Goal: Information Seeking & Learning: Learn about a topic

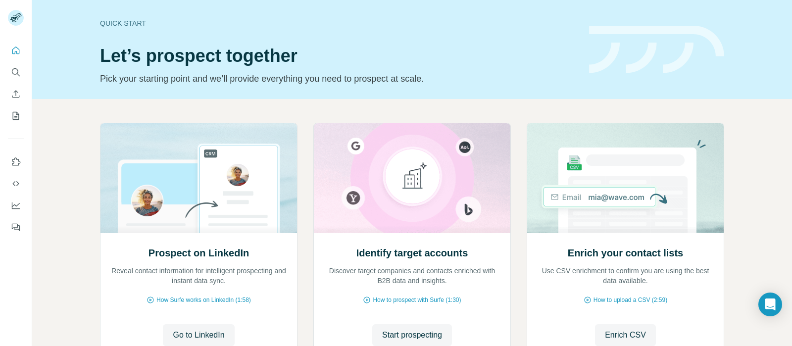
scroll to position [81, 0]
click at [15, 51] on icon "Quick start" at bounding box center [16, 51] width 10 height 10
click at [13, 74] on icon "Search" at bounding box center [16, 72] width 10 height 10
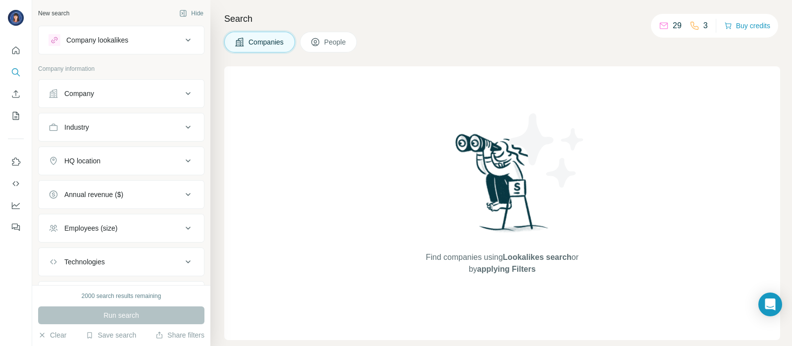
click at [182, 41] on icon at bounding box center [188, 40] width 12 height 12
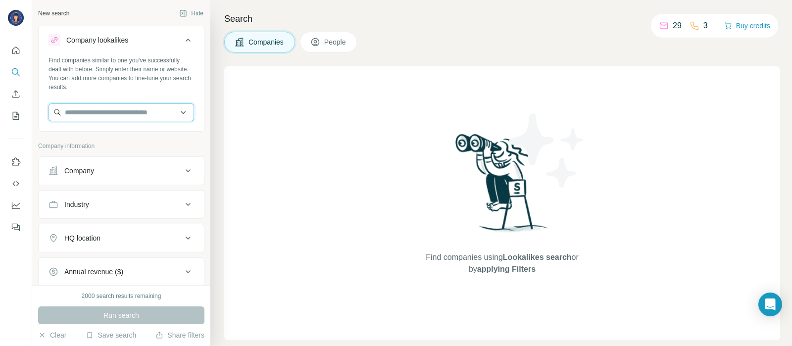
click at [95, 115] on input "text" at bounding box center [122, 112] width 146 height 18
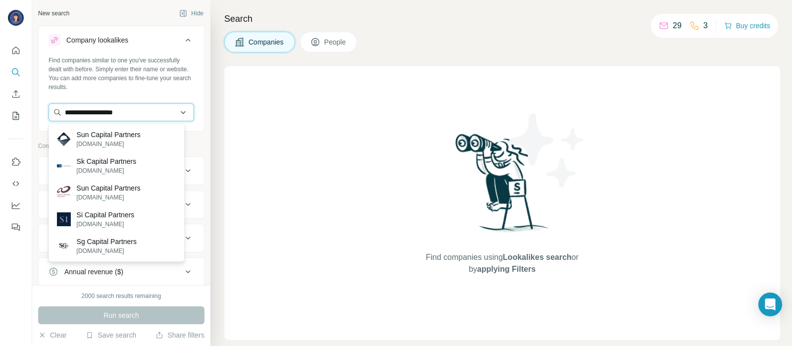
drag, startPoint x: 102, startPoint y: 113, endPoint x: 136, endPoint y: 112, distance: 34.2
click at [136, 112] on input "**********" at bounding box center [122, 112] width 146 height 18
click at [77, 112] on input "**********" at bounding box center [122, 112] width 146 height 18
click at [112, 111] on input "**********" at bounding box center [122, 112] width 146 height 18
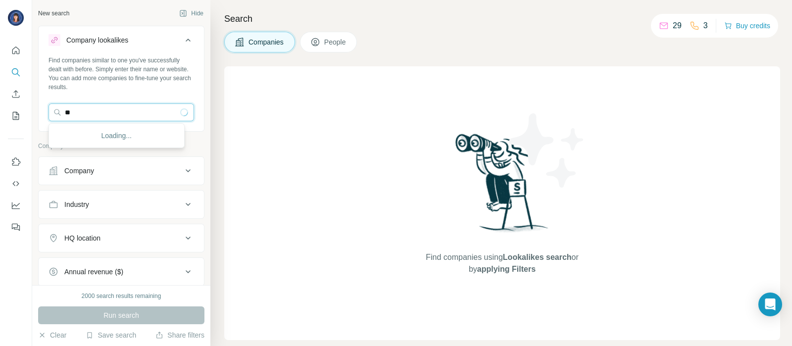
type input "*"
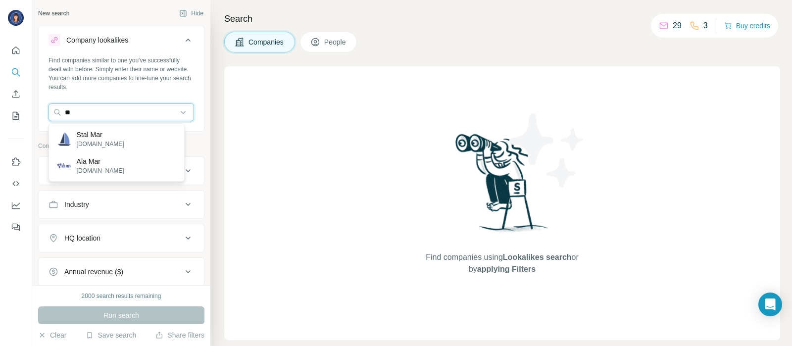
type input "*"
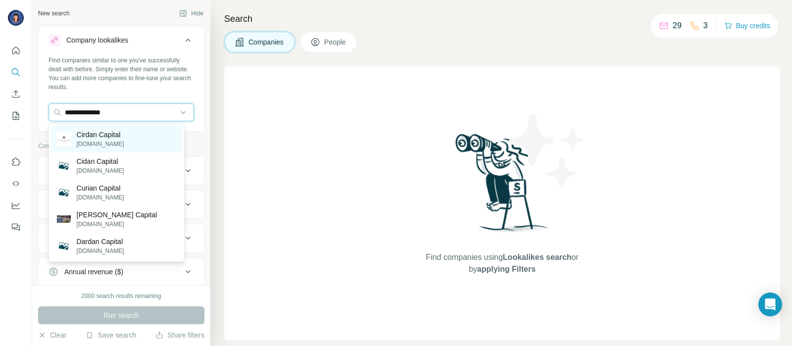
type input "**********"
click at [115, 144] on p "[DOMAIN_NAME]" at bounding box center [101, 144] width 48 height 9
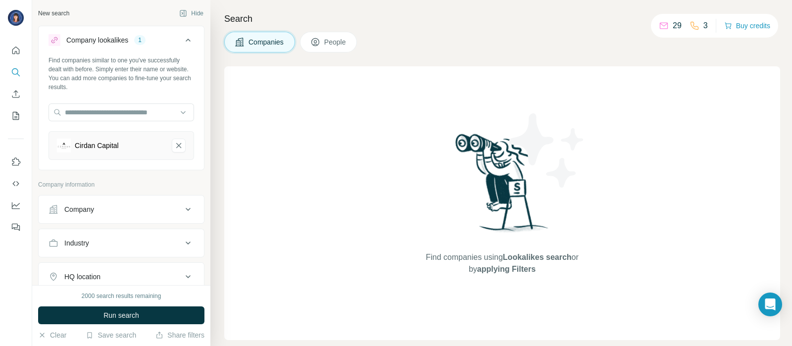
click at [151, 241] on div "Industry" at bounding box center [116, 243] width 134 height 10
click at [146, 268] on input at bounding box center [116, 267] width 122 height 11
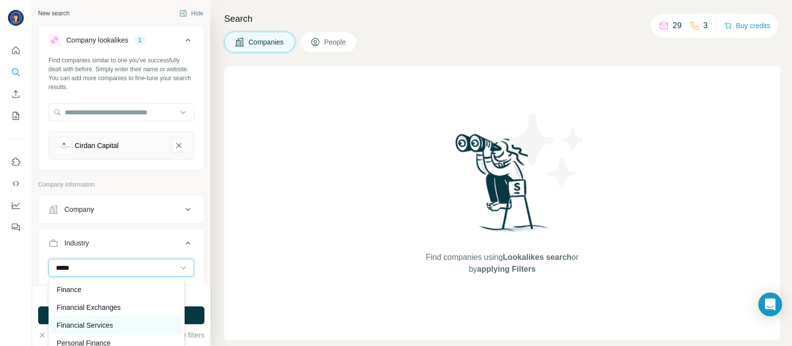
type input "*****"
click at [83, 323] on p "Financial Services" at bounding box center [85, 325] width 56 height 10
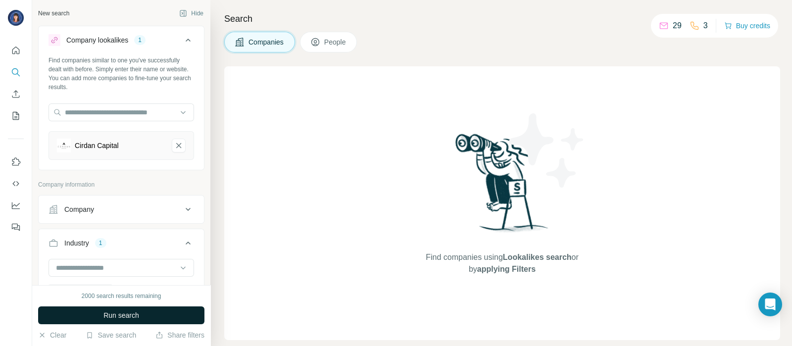
click at [98, 316] on button "Run search" at bounding box center [121, 315] width 166 height 18
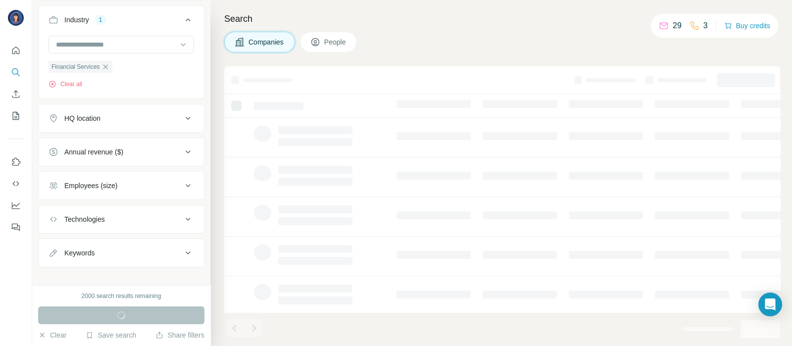
scroll to position [231, 0]
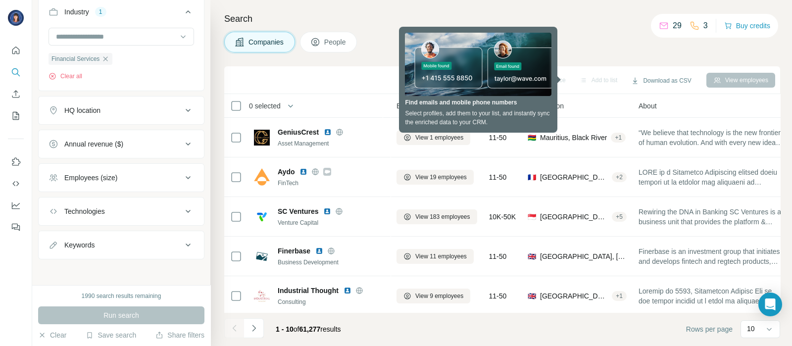
click at [182, 177] on icon at bounding box center [188, 178] width 12 height 12
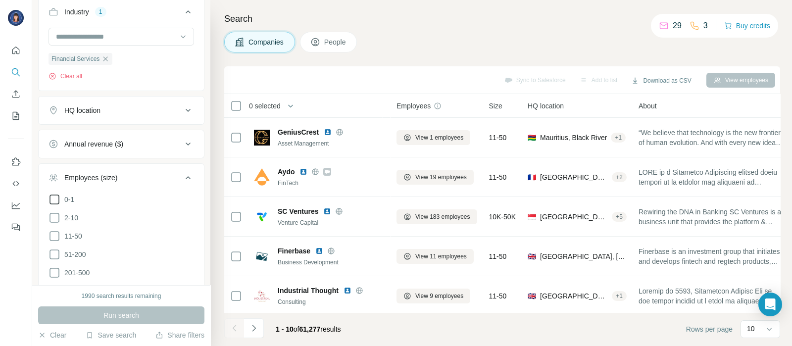
click at [51, 202] on icon at bounding box center [55, 200] width 10 height 10
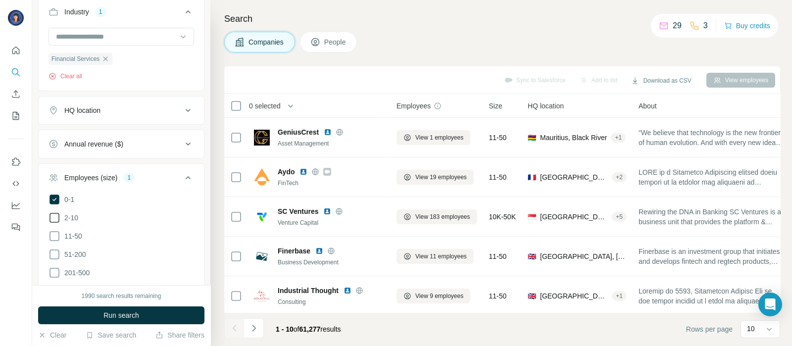
click at [51, 214] on icon at bounding box center [55, 218] width 12 height 12
click at [49, 234] on icon at bounding box center [55, 236] width 12 height 12
click at [109, 318] on span "Run search" at bounding box center [121, 315] width 36 height 10
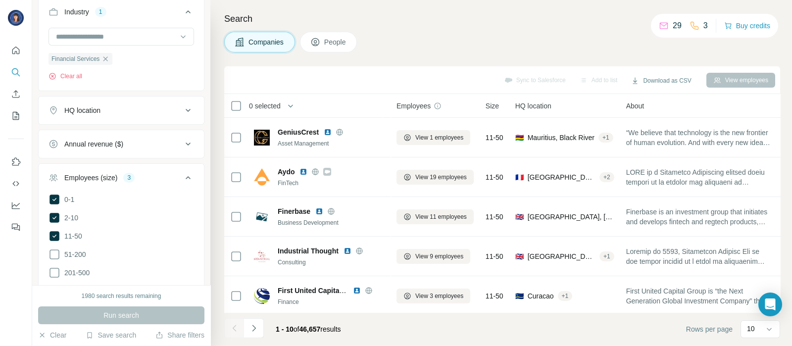
click at [182, 173] on icon at bounding box center [188, 178] width 12 height 12
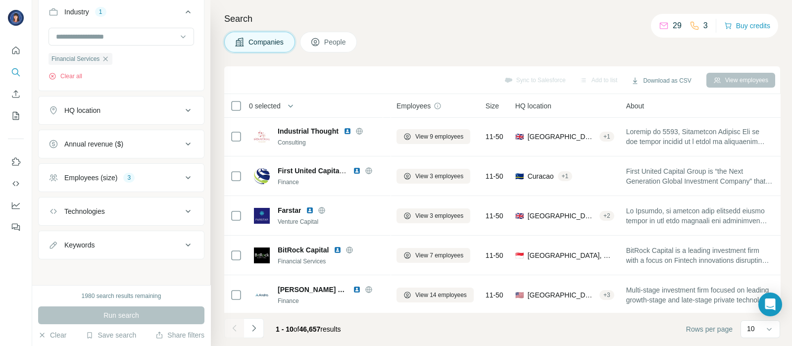
scroll to position [123, 0]
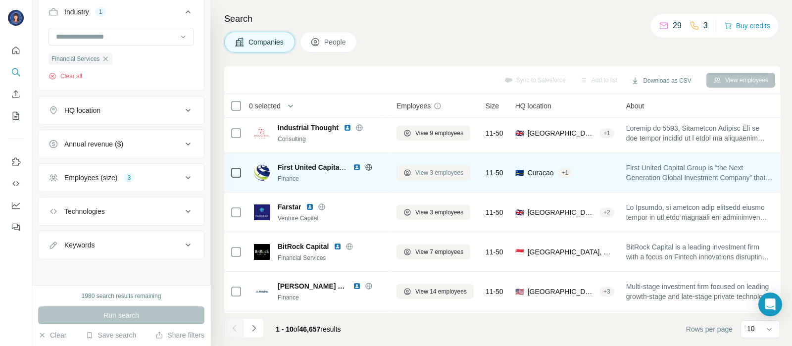
click at [426, 174] on span "View 3 employees" at bounding box center [439, 172] width 48 height 9
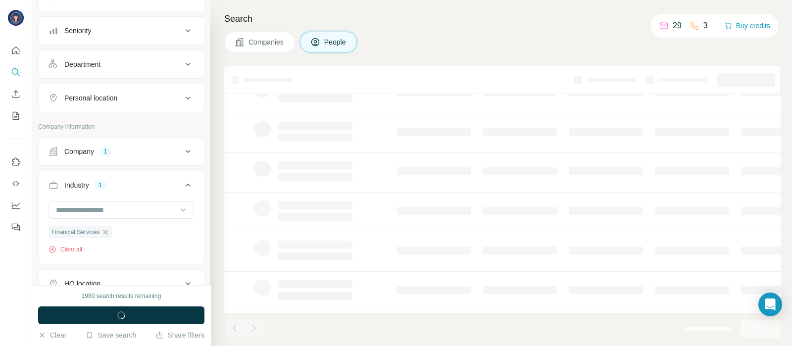
scroll to position [404, 0]
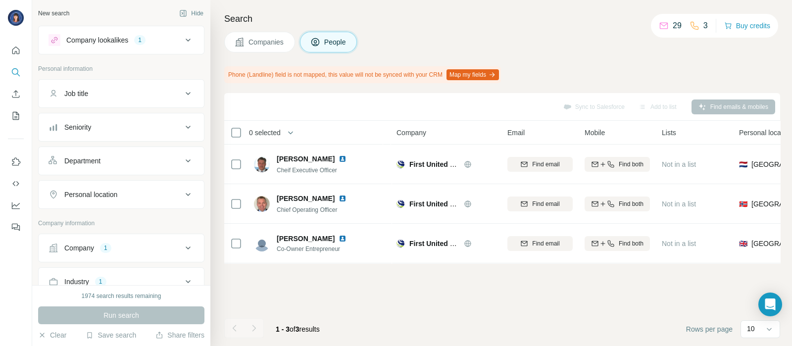
click at [272, 45] on span "Companies" at bounding box center [267, 42] width 36 height 10
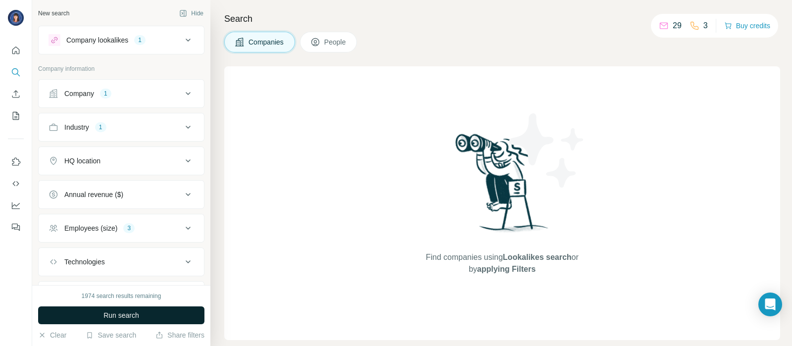
click at [97, 318] on button "Run search" at bounding box center [121, 315] width 166 height 18
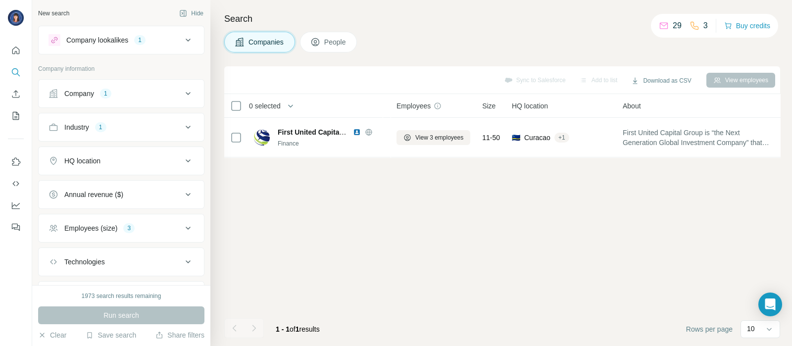
click at [172, 91] on div "Company 1" at bounding box center [116, 94] width 134 height 10
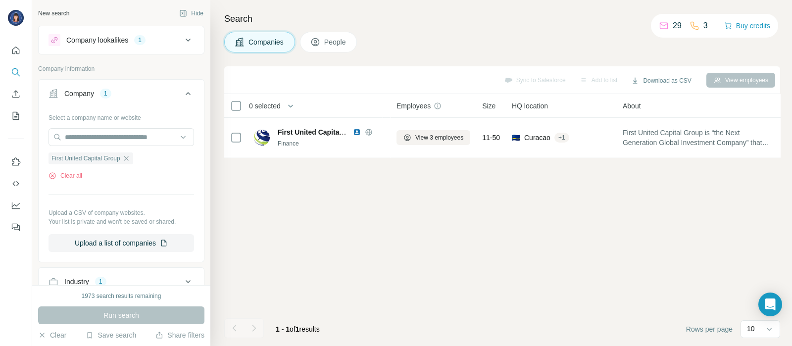
click at [182, 43] on icon at bounding box center [188, 40] width 12 height 12
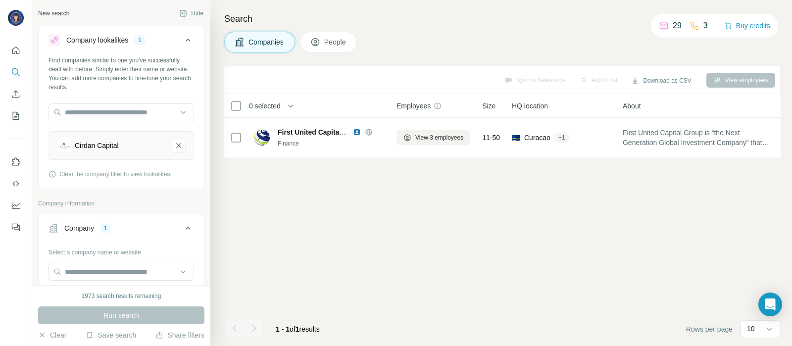
click at [126, 221] on button "Company 1" at bounding box center [121, 230] width 165 height 28
click at [182, 230] on icon at bounding box center [188, 228] width 12 height 12
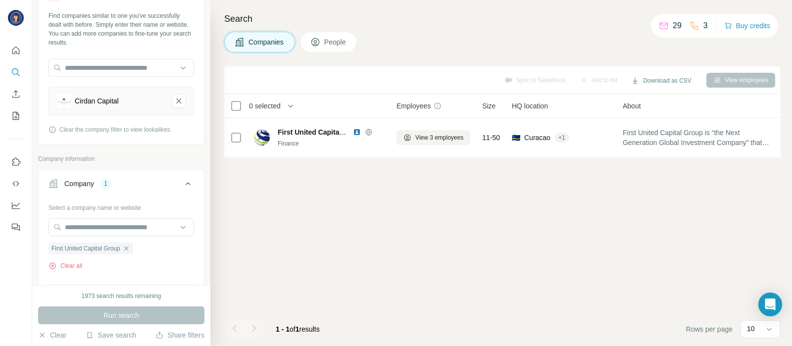
scroll to position [48, 0]
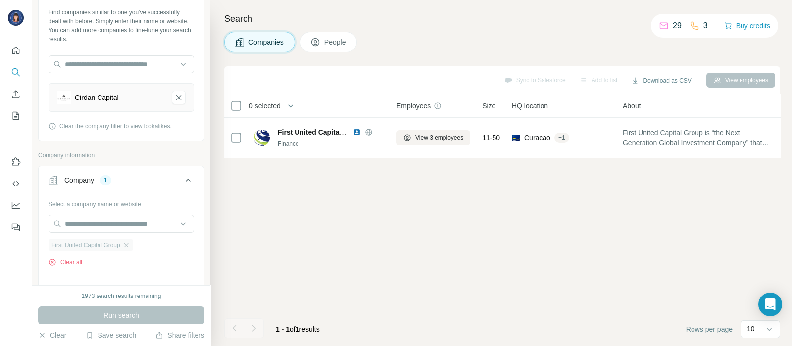
click at [130, 242] on icon "button" at bounding box center [126, 245] width 8 height 8
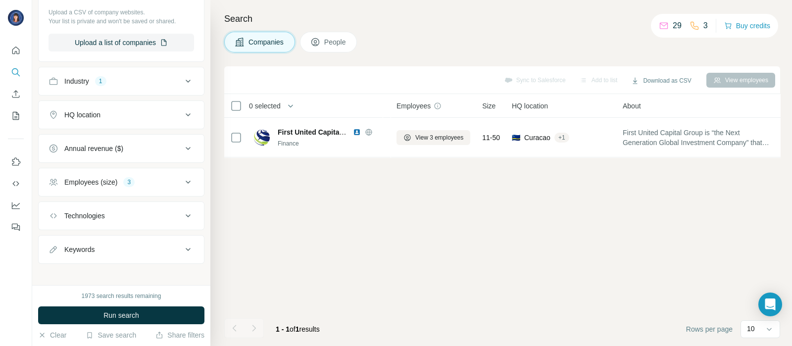
scroll to position [287, 0]
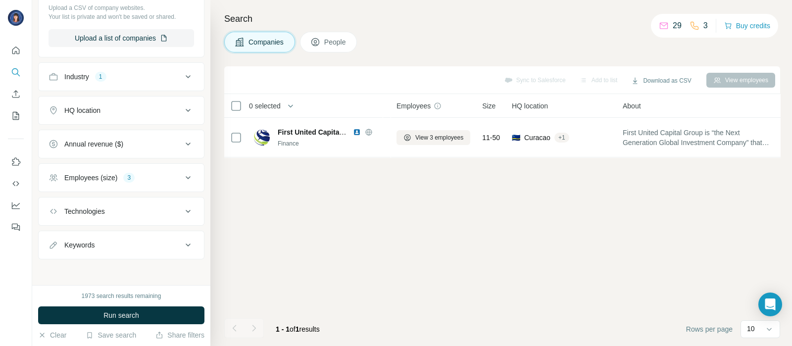
click at [186, 176] on icon at bounding box center [188, 177] width 5 height 3
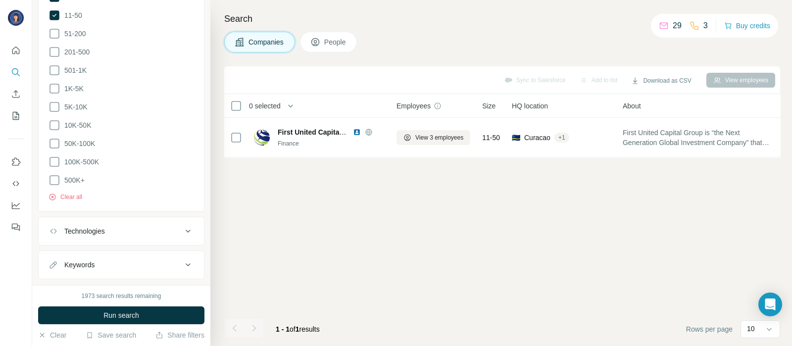
scroll to position [523, 0]
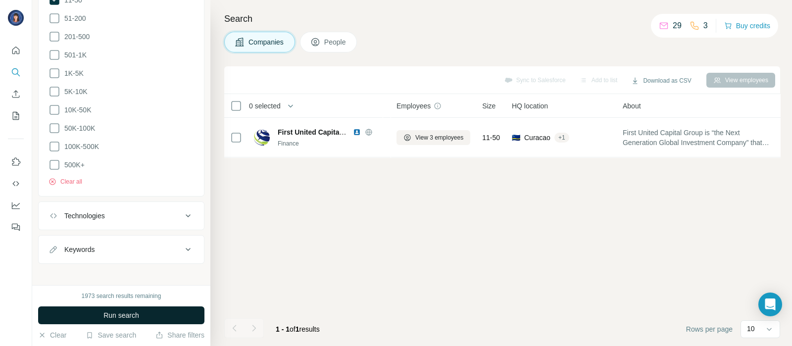
click at [149, 316] on button "Run search" at bounding box center [121, 315] width 166 height 18
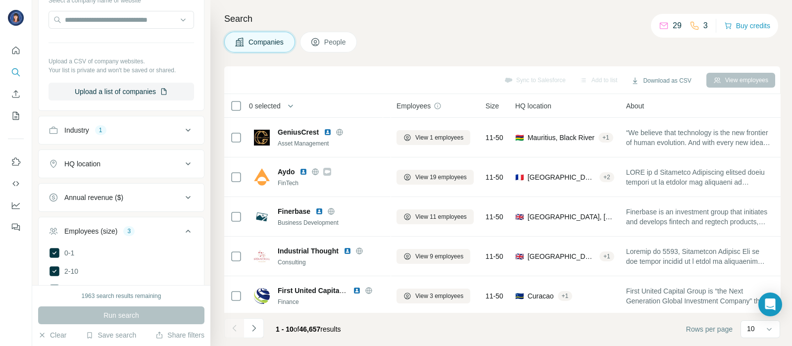
scroll to position [230, 0]
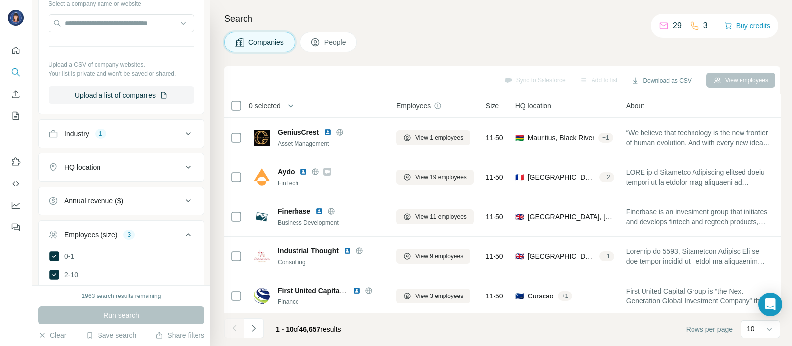
click at [161, 162] on div "HQ location" at bounding box center [116, 167] width 134 height 10
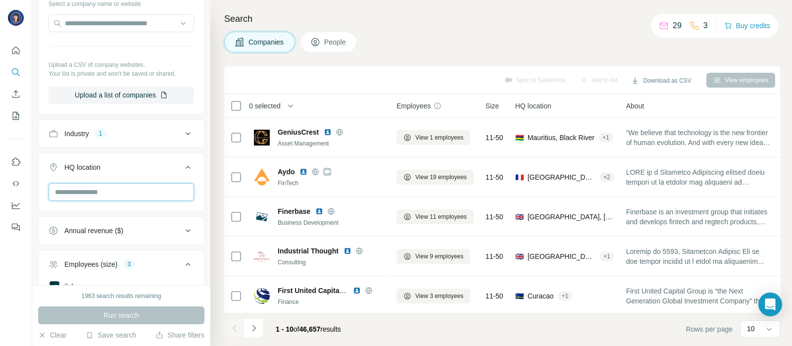
click at [129, 192] on input "text" at bounding box center [122, 192] width 146 height 18
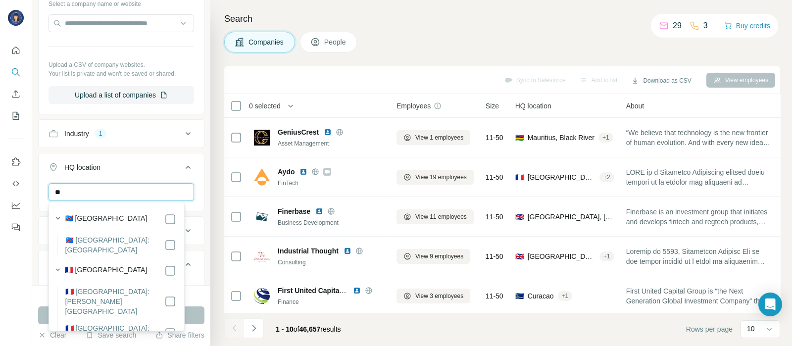
type input "*"
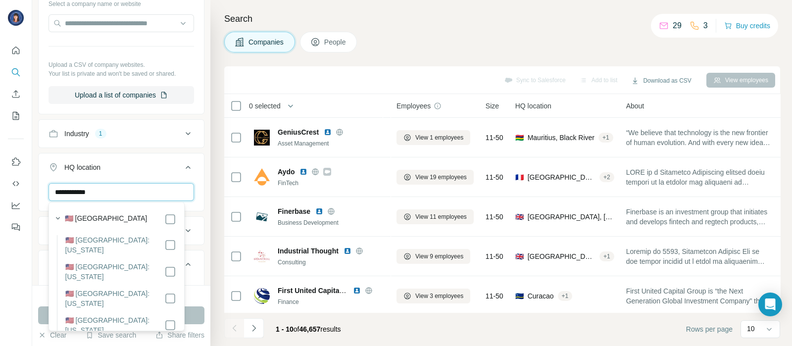
type input "**********"
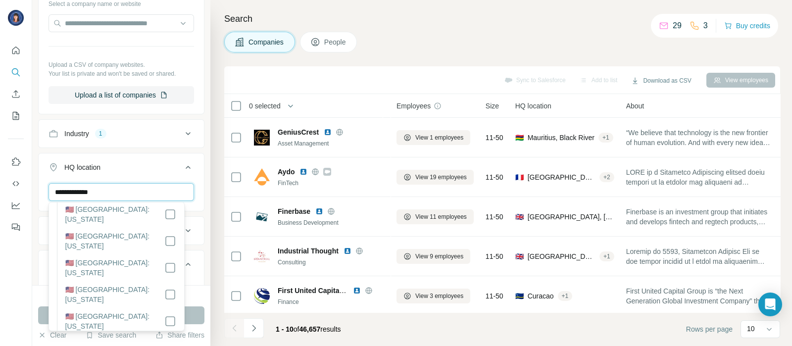
scroll to position [0, 0]
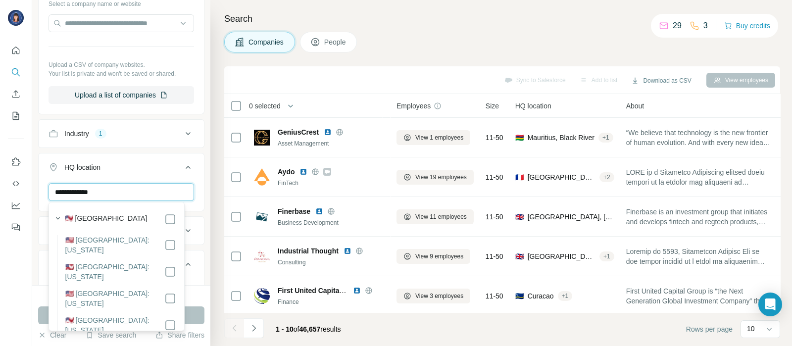
drag, startPoint x: 108, startPoint y: 190, endPoint x: 43, endPoint y: 185, distance: 65.5
click at [43, 185] on div "**********" at bounding box center [121, 196] width 165 height 26
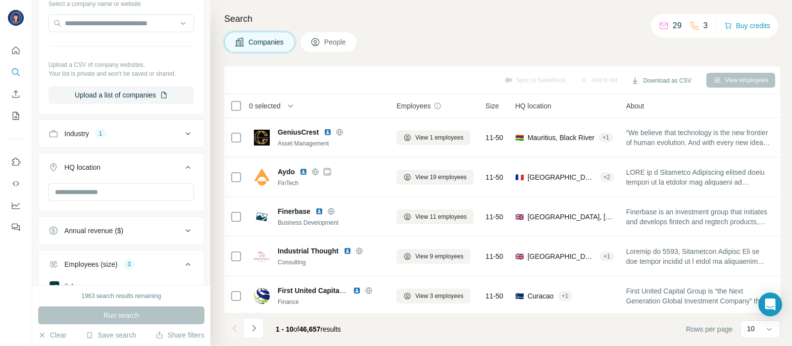
click at [182, 168] on icon at bounding box center [188, 167] width 12 height 12
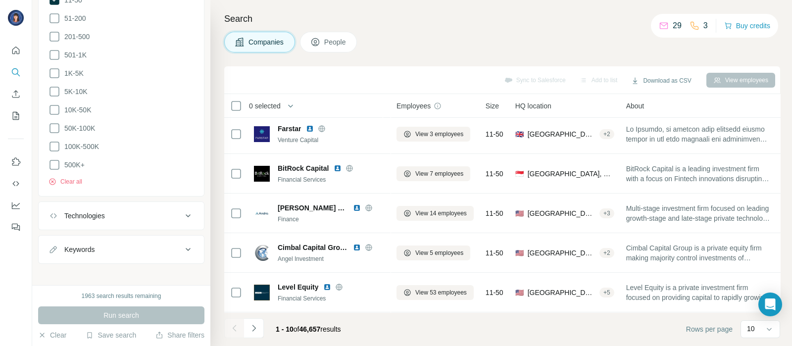
scroll to position [207, 0]
click at [257, 329] on icon "Navigate to next page" at bounding box center [254, 328] width 10 height 10
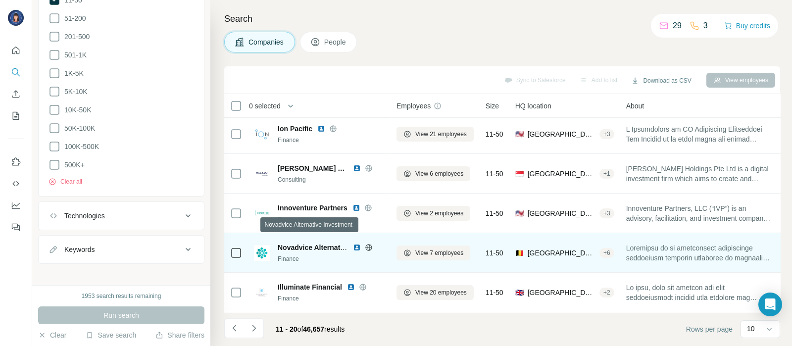
click at [303, 244] on span "Novadvice Alternative Investment" at bounding box center [333, 248] width 111 height 8
click at [359, 244] on img at bounding box center [357, 248] width 8 height 8
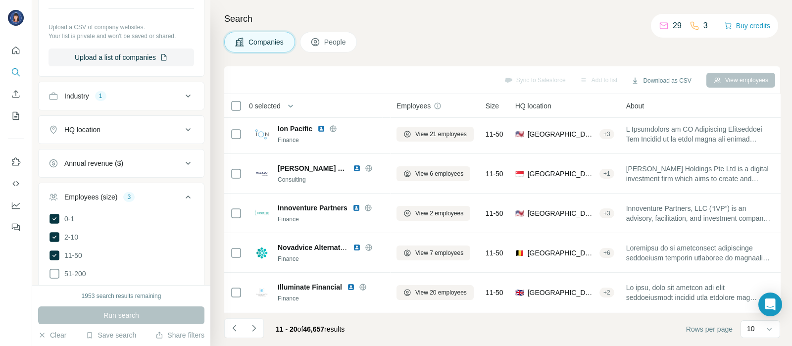
scroll to position [265, 0]
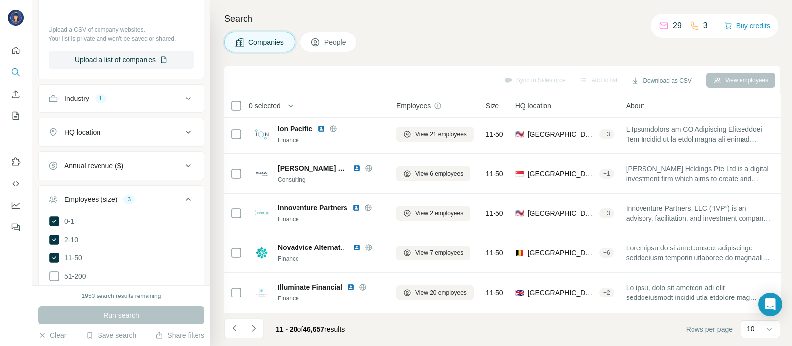
click at [182, 130] on icon at bounding box center [188, 132] width 12 height 12
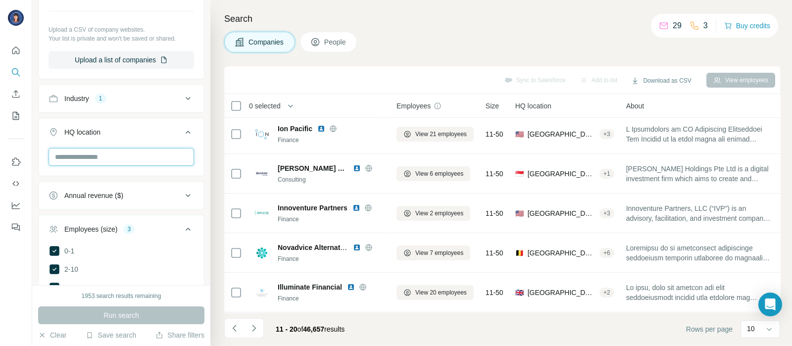
click at [129, 154] on input "text" at bounding box center [122, 157] width 146 height 18
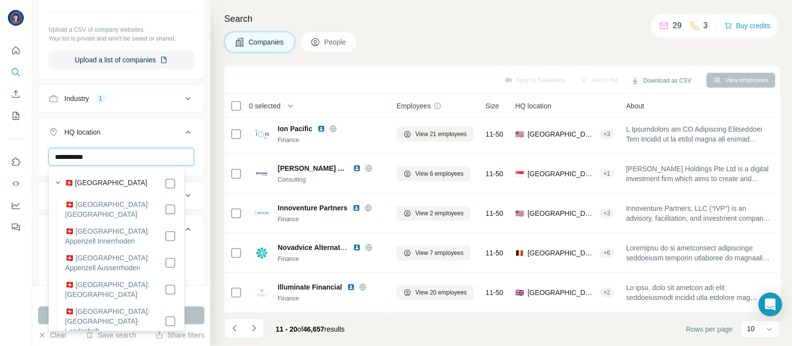
type input "**********"
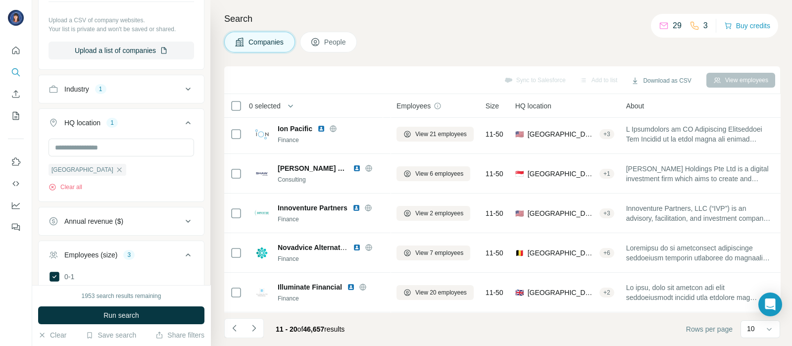
scroll to position [269, 0]
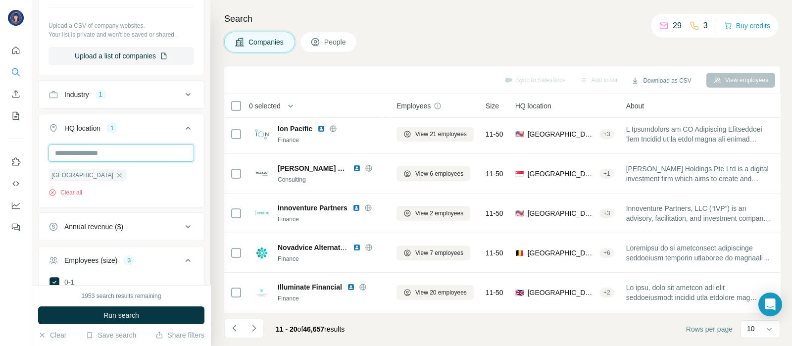
click at [151, 152] on input "text" at bounding box center [122, 153] width 146 height 18
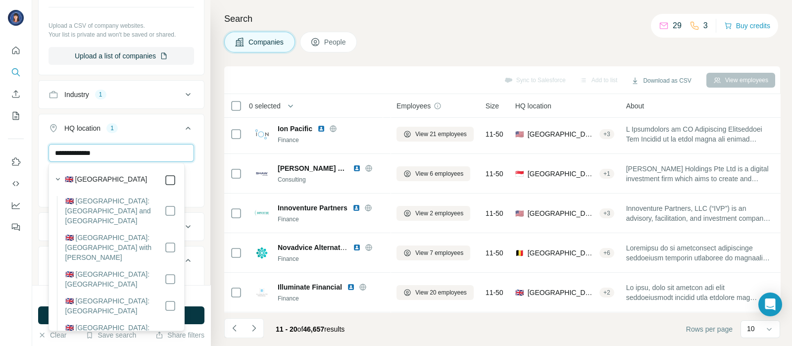
type input "**********"
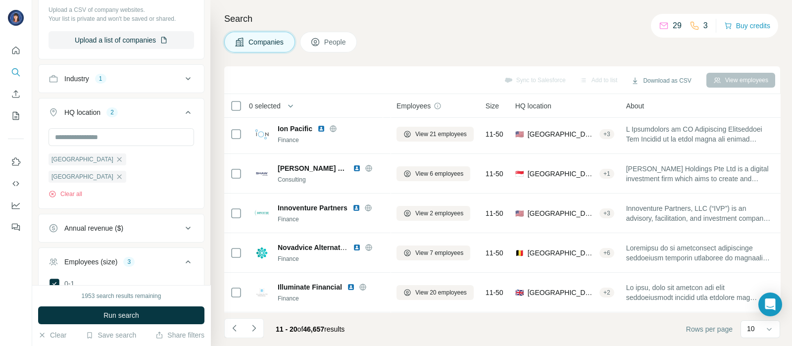
scroll to position [279, 0]
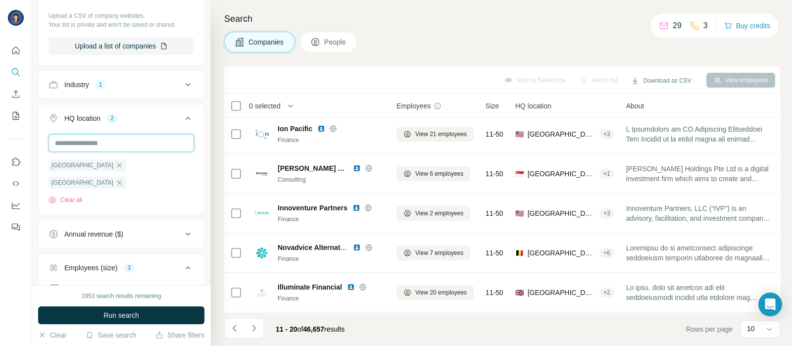
click at [109, 142] on input "text" at bounding box center [122, 143] width 146 height 18
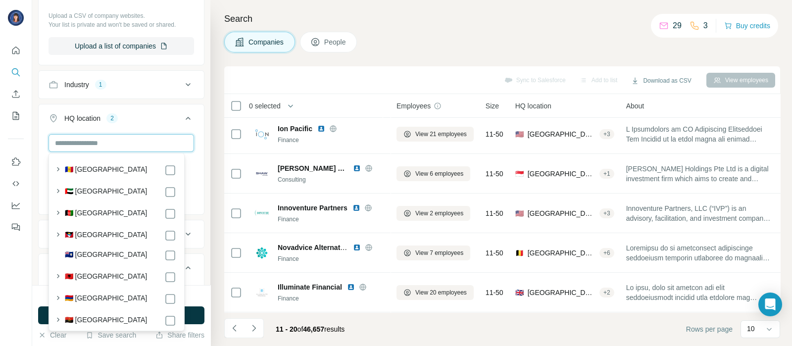
click at [176, 145] on input "text" at bounding box center [122, 143] width 146 height 18
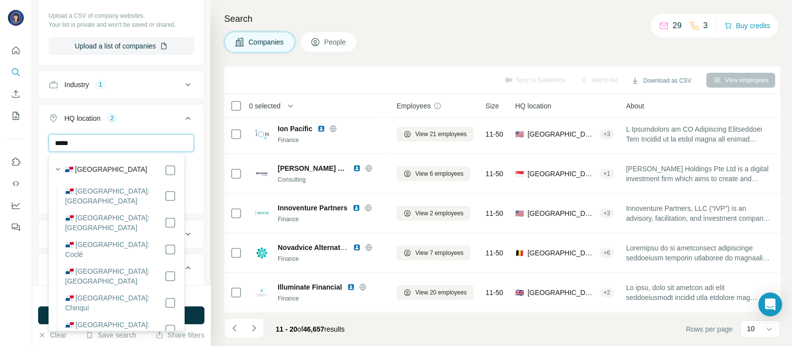
type input "*****"
click at [171, 142] on input "*****" at bounding box center [122, 143] width 146 height 18
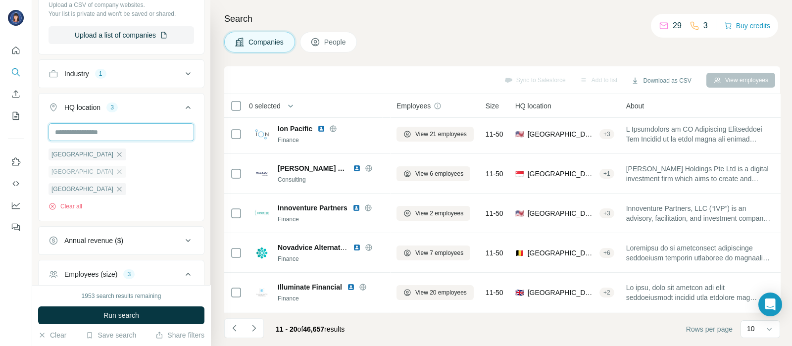
scroll to position [288, 0]
click at [119, 136] on input "text" at bounding box center [122, 134] width 146 height 18
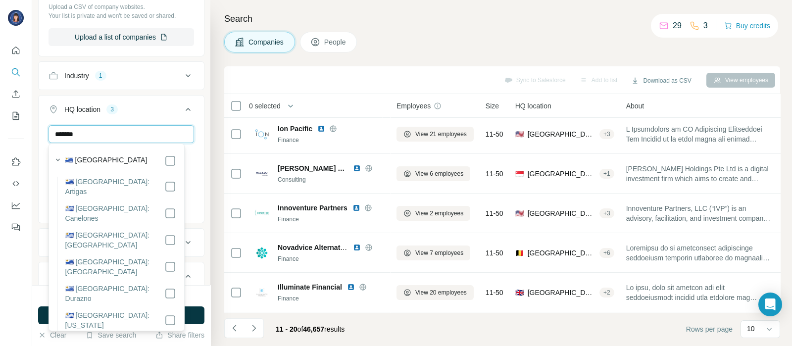
type input "*******"
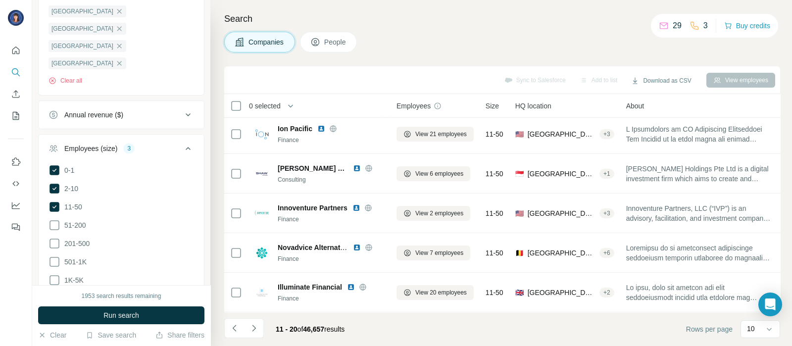
scroll to position [430, 0]
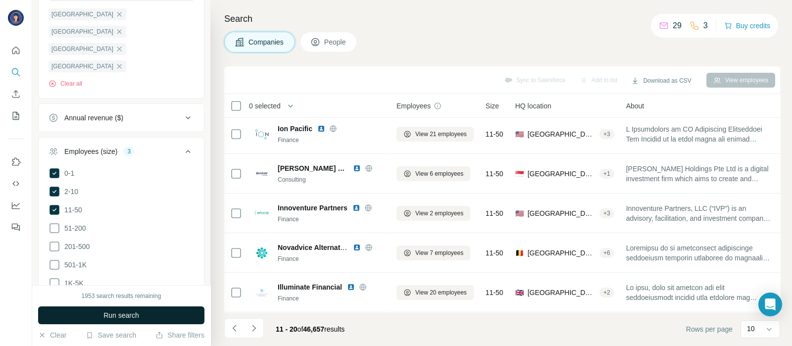
click at [153, 308] on button "Run search" at bounding box center [121, 315] width 166 height 18
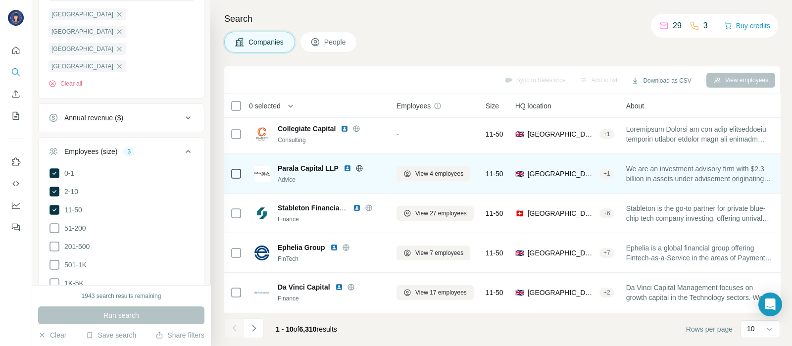
click at [346, 164] on img at bounding box center [348, 168] width 8 height 8
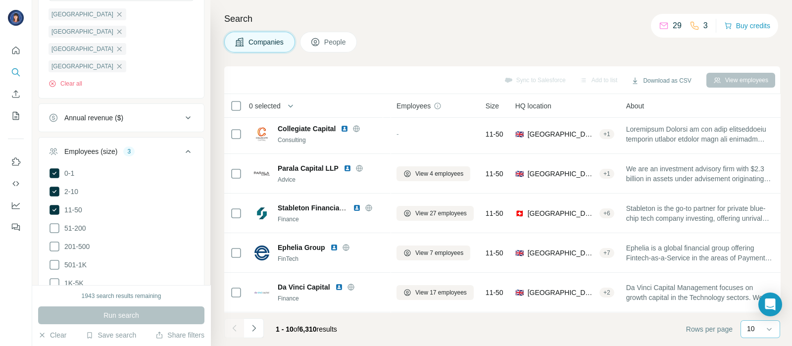
click at [776, 323] on div "10" at bounding box center [761, 329] width 40 height 18
click at [753, 255] on p "60" at bounding box center [753, 254] width 8 height 10
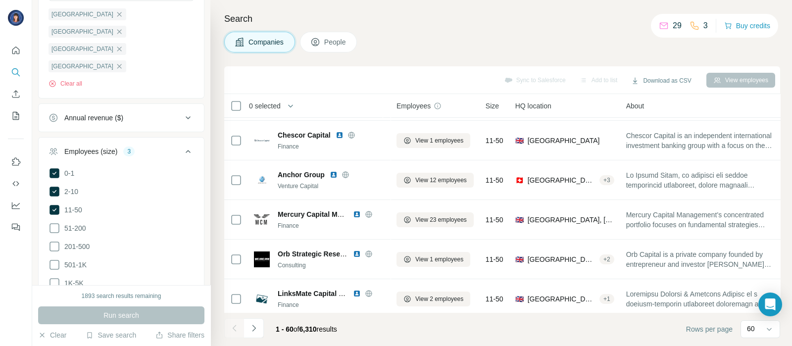
scroll to position [597, 0]
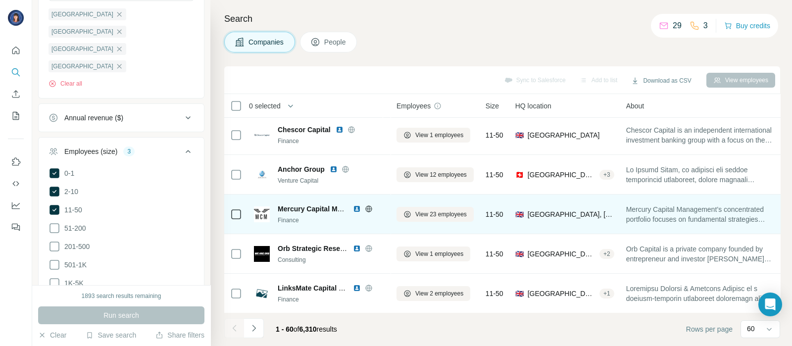
click at [356, 209] on img at bounding box center [357, 209] width 8 height 8
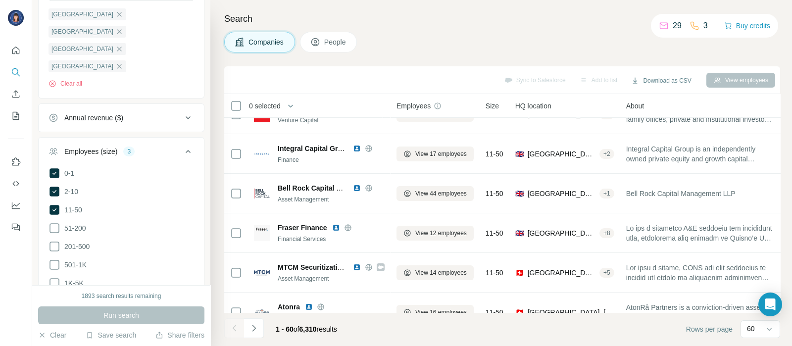
scroll to position [885, 0]
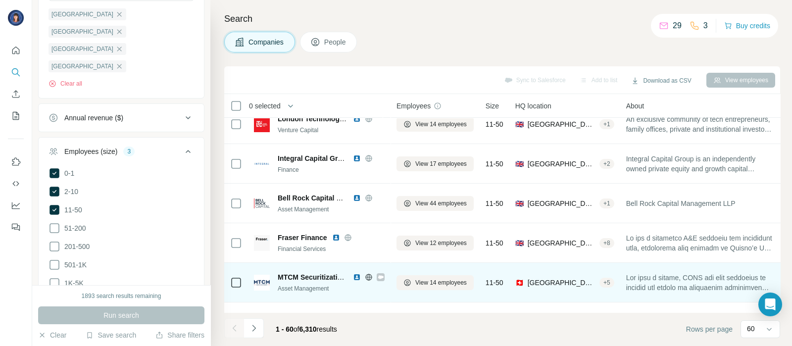
drag, startPoint x: 767, startPoint y: 310, endPoint x: 770, endPoint y: 268, distance: 41.7
click at [770, 268] on body "New search Hide Company lookalikes 1 Find companies similar to one you've succe…" at bounding box center [396, 173] width 792 height 346
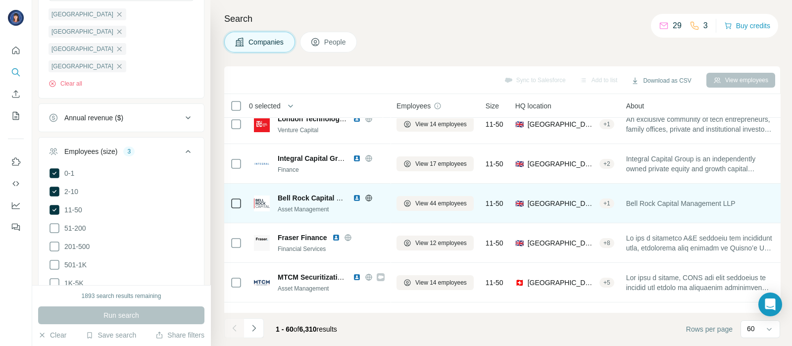
click at [354, 197] on img at bounding box center [357, 198] width 8 height 8
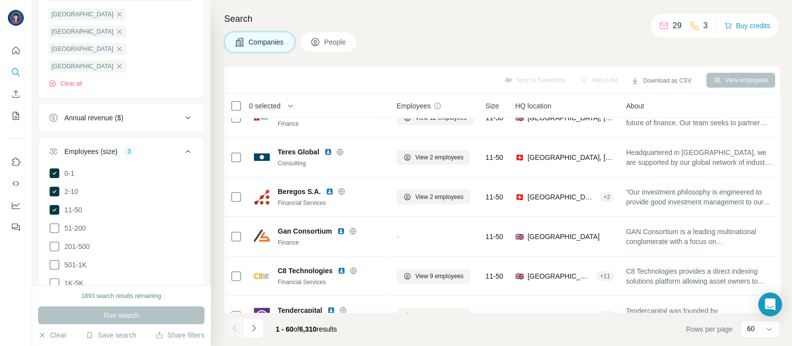
scroll to position [1214, 0]
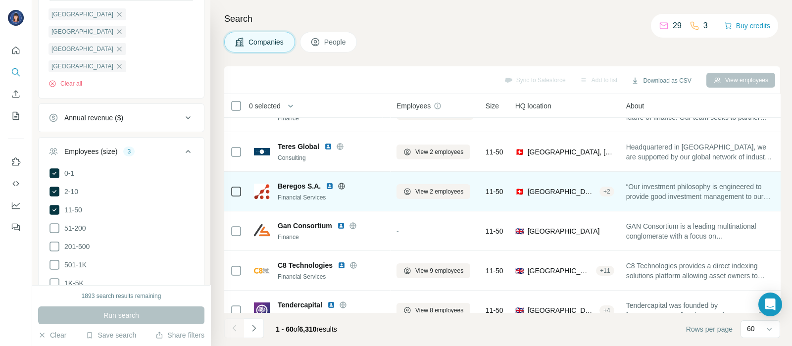
click at [329, 183] on img at bounding box center [330, 186] width 8 height 8
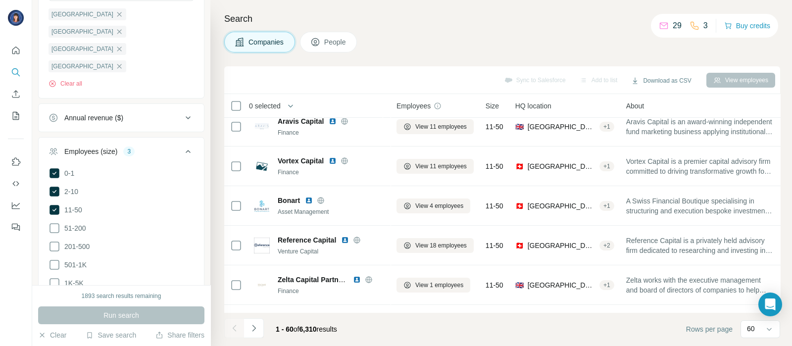
scroll to position [1447, 0]
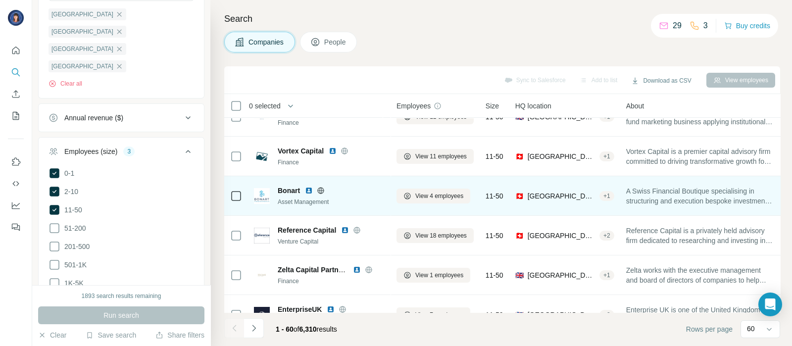
click at [308, 189] on img at bounding box center [309, 191] width 8 height 8
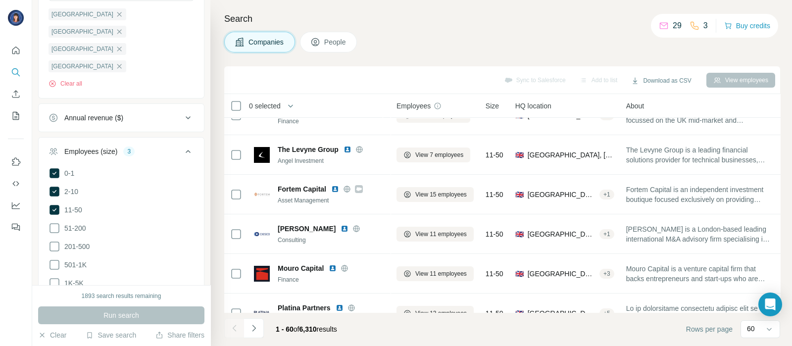
scroll to position [2087, 0]
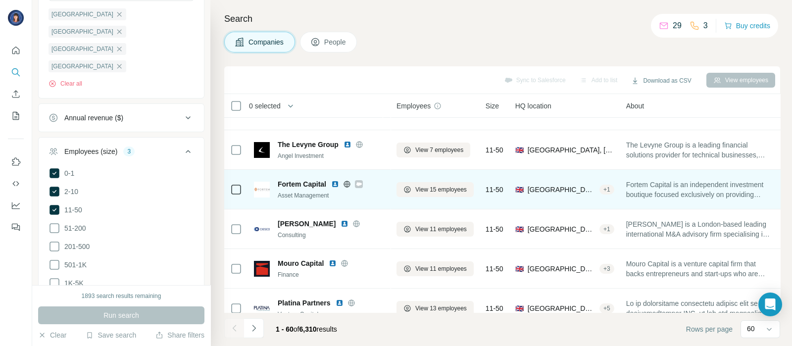
click at [334, 185] on img at bounding box center [335, 184] width 8 height 8
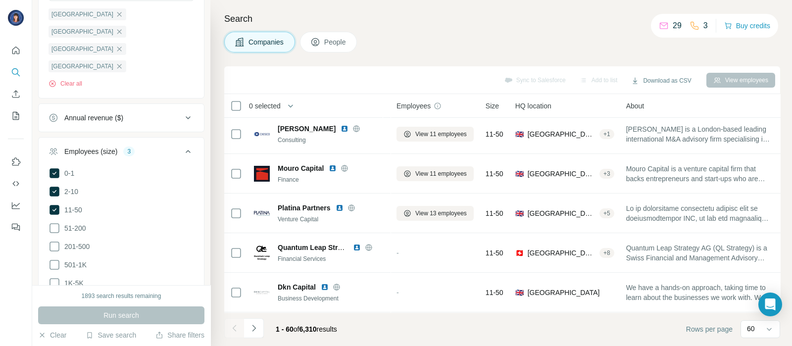
scroll to position [2188, 0]
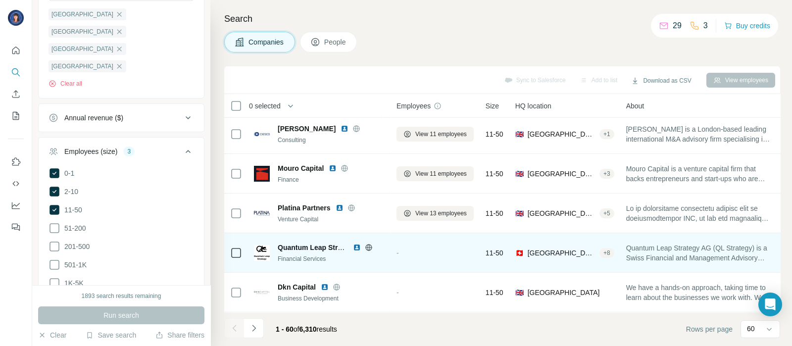
click at [359, 244] on img at bounding box center [357, 248] width 8 height 8
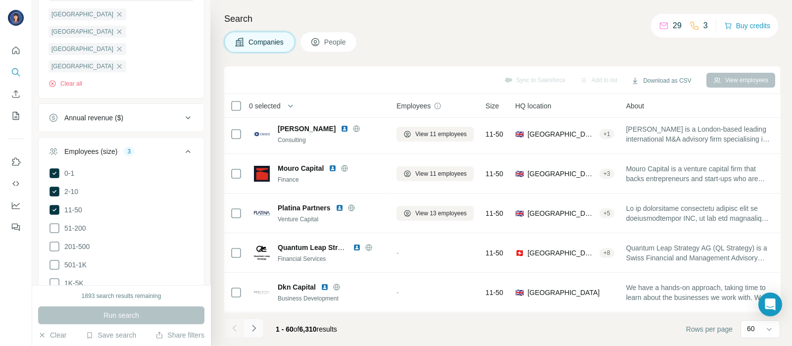
click at [253, 328] on icon "Navigate to next page" at bounding box center [254, 328] width 10 height 10
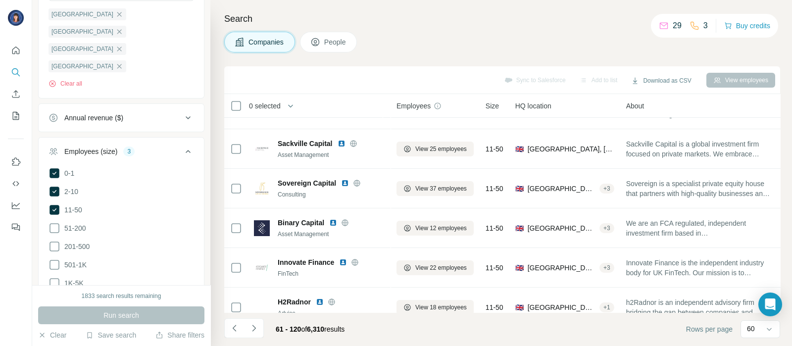
scroll to position [78, 0]
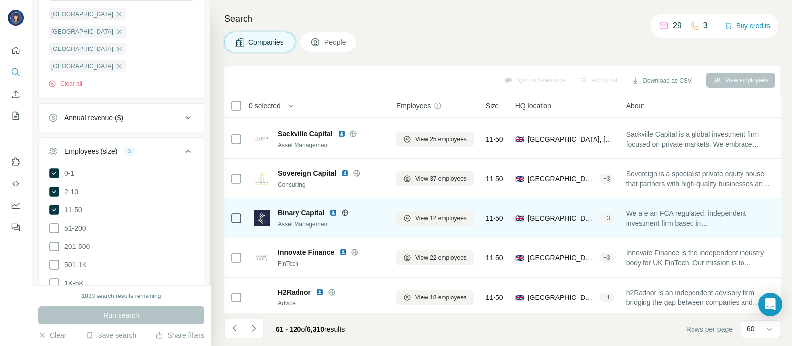
click at [332, 210] on img at bounding box center [333, 213] width 8 height 8
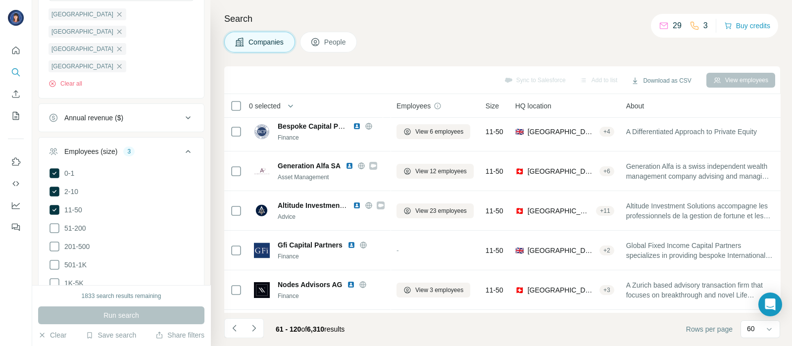
scroll to position [1561, 0]
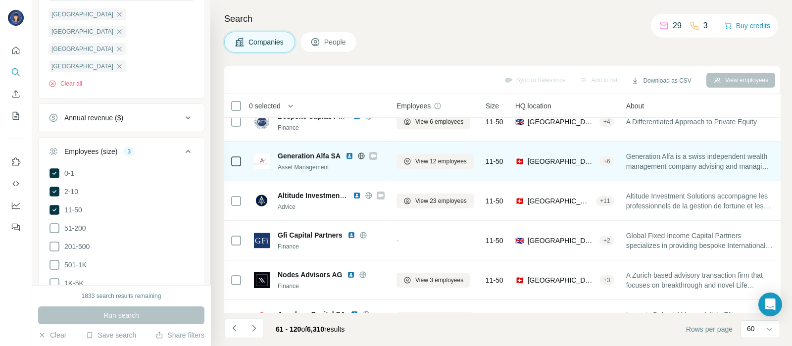
click at [349, 152] on img at bounding box center [350, 156] width 8 height 8
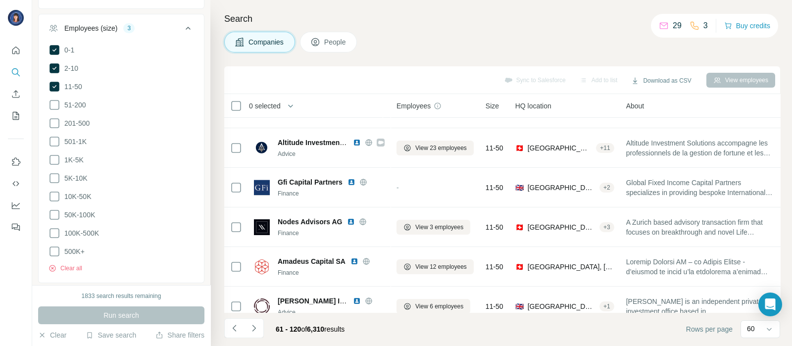
scroll to position [606, 0]
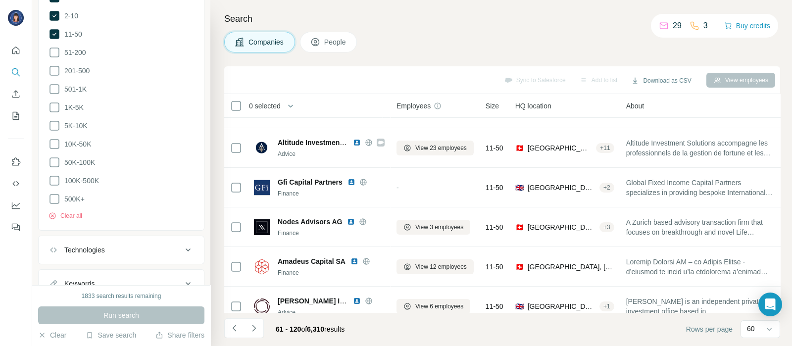
click at [182, 278] on icon at bounding box center [188, 284] width 12 height 12
click at [108, 300] on input "text" at bounding box center [112, 309] width 126 height 18
type input "**********"
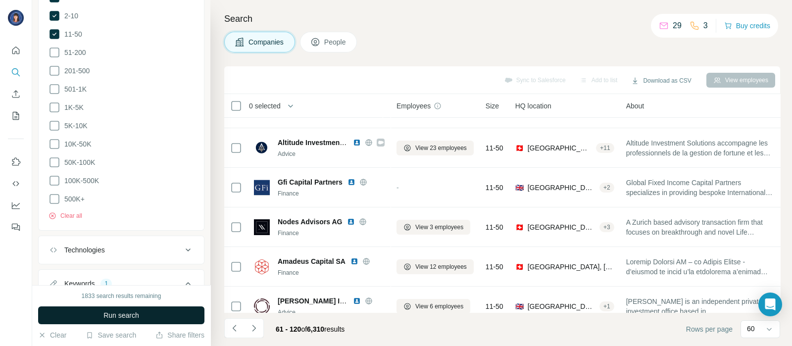
click at [151, 313] on button "Run search" at bounding box center [121, 315] width 166 height 18
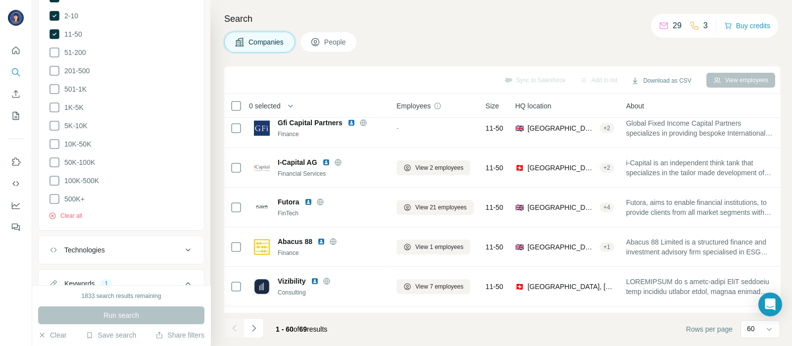
scroll to position [1614, 0]
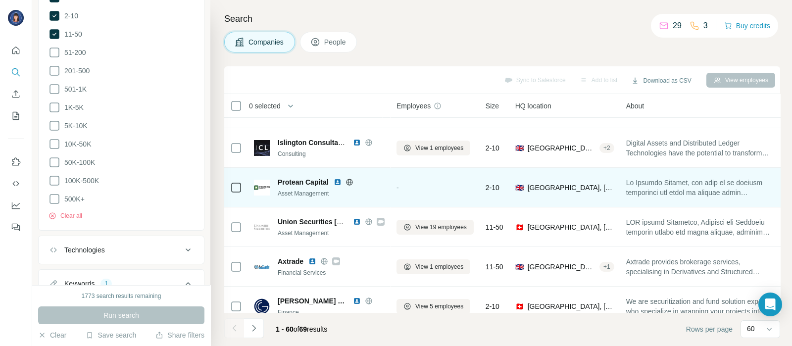
click at [339, 183] on img at bounding box center [338, 182] width 8 height 8
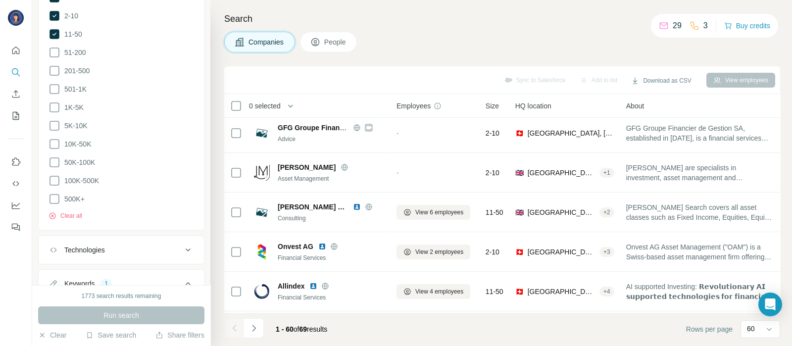
scroll to position [1841, 0]
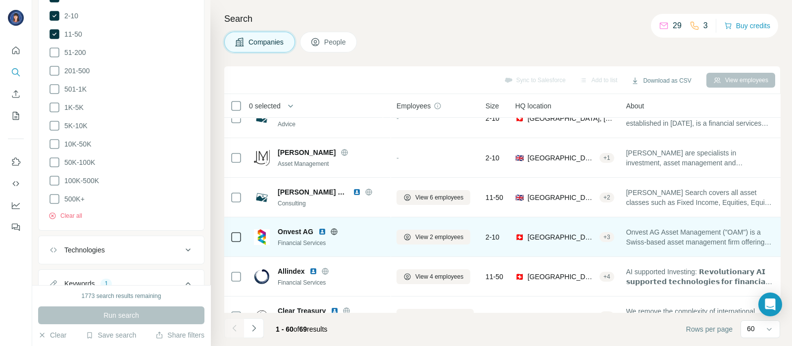
click at [322, 229] on img at bounding box center [322, 232] width 8 height 8
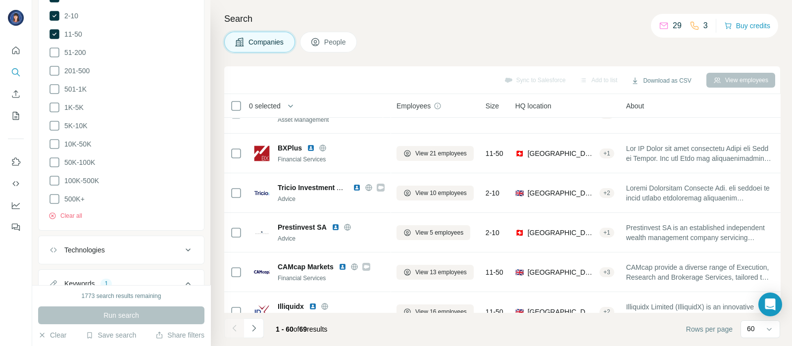
scroll to position [2183, 0]
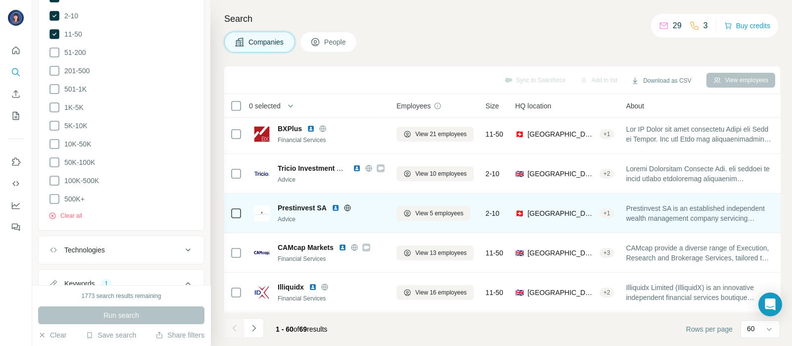
click at [335, 207] on img at bounding box center [336, 208] width 8 height 8
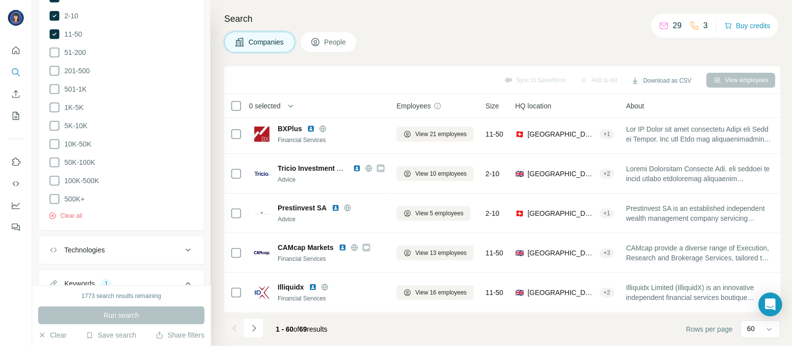
scroll to position [2188, 0]
click at [253, 330] on icon "Navigate to next page" at bounding box center [253, 328] width 3 height 6
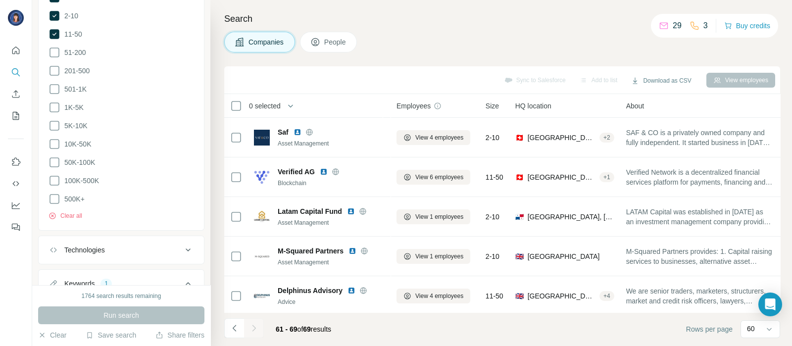
scroll to position [0, 0]
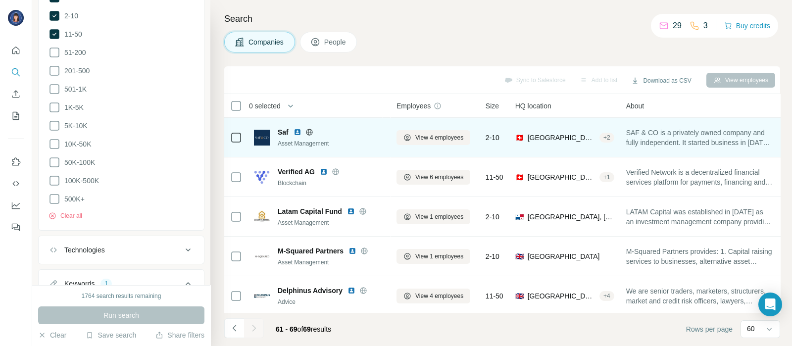
click at [297, 132] on img at bounding box center [298, 132] width 8 height 8
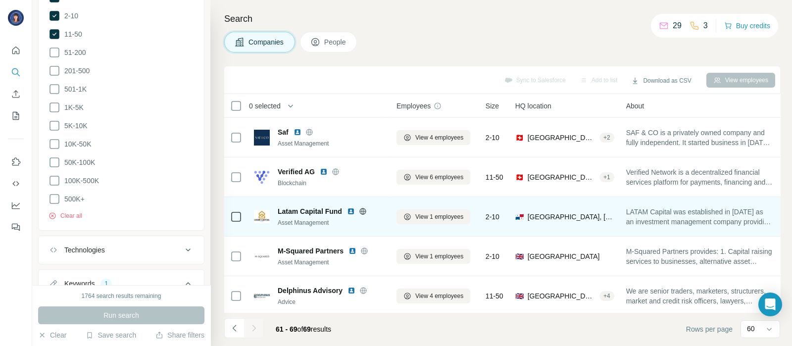
click at [348, 209] on img at bounding box center [351, 211] width 8 height 8
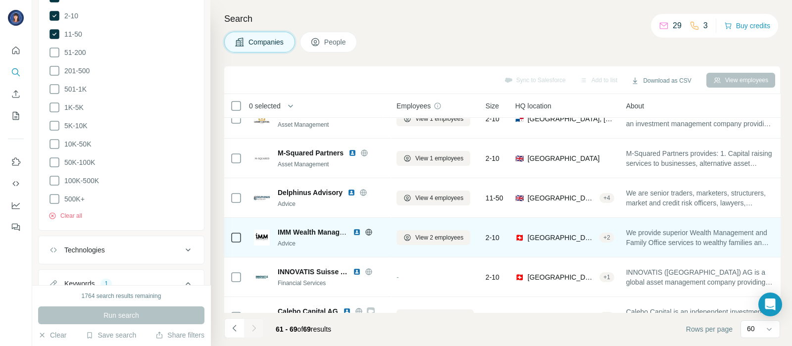
scroll to position [101, 0]
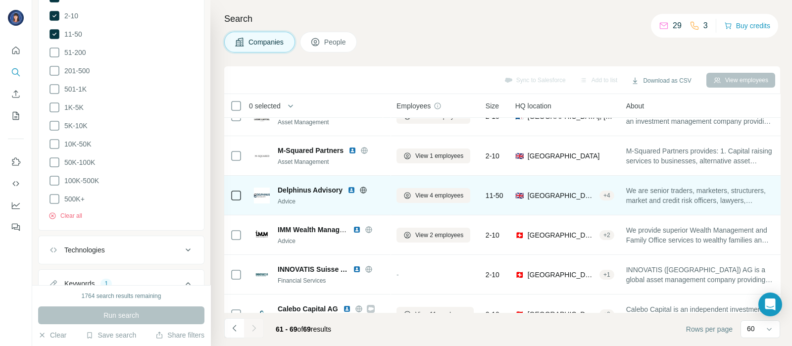
click at [351, 188] on img at bounding box center [352, 190] width 8 height 8
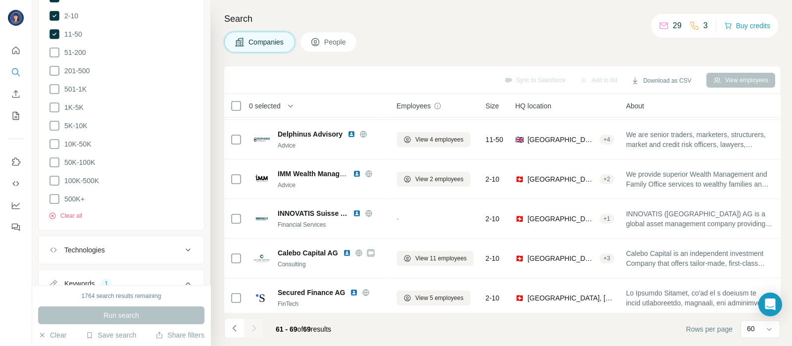
scroll to position [158, 0]
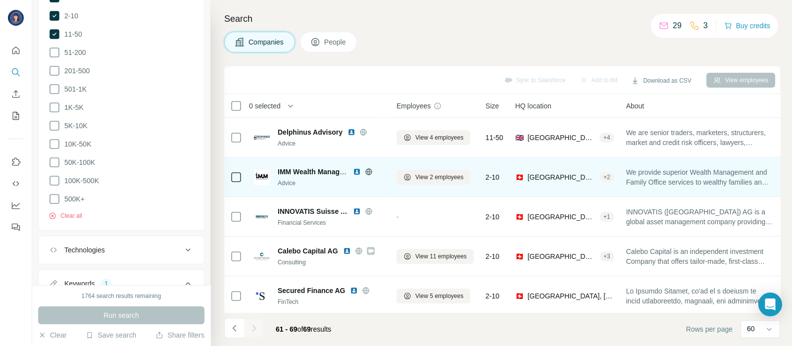
click at [357, 170] on img at bounding box center [357, 172] width 8 height 8
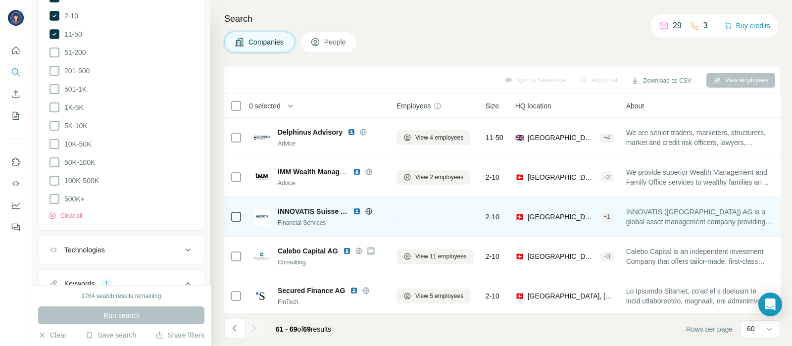
click at [354, 210] on img at bounding box center [357, 211] width 8 height 8
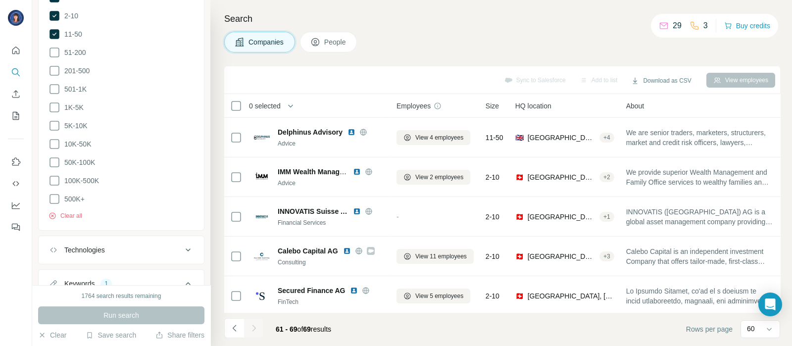
scroll to position [168, 0]
